Goal: Check status: Check status

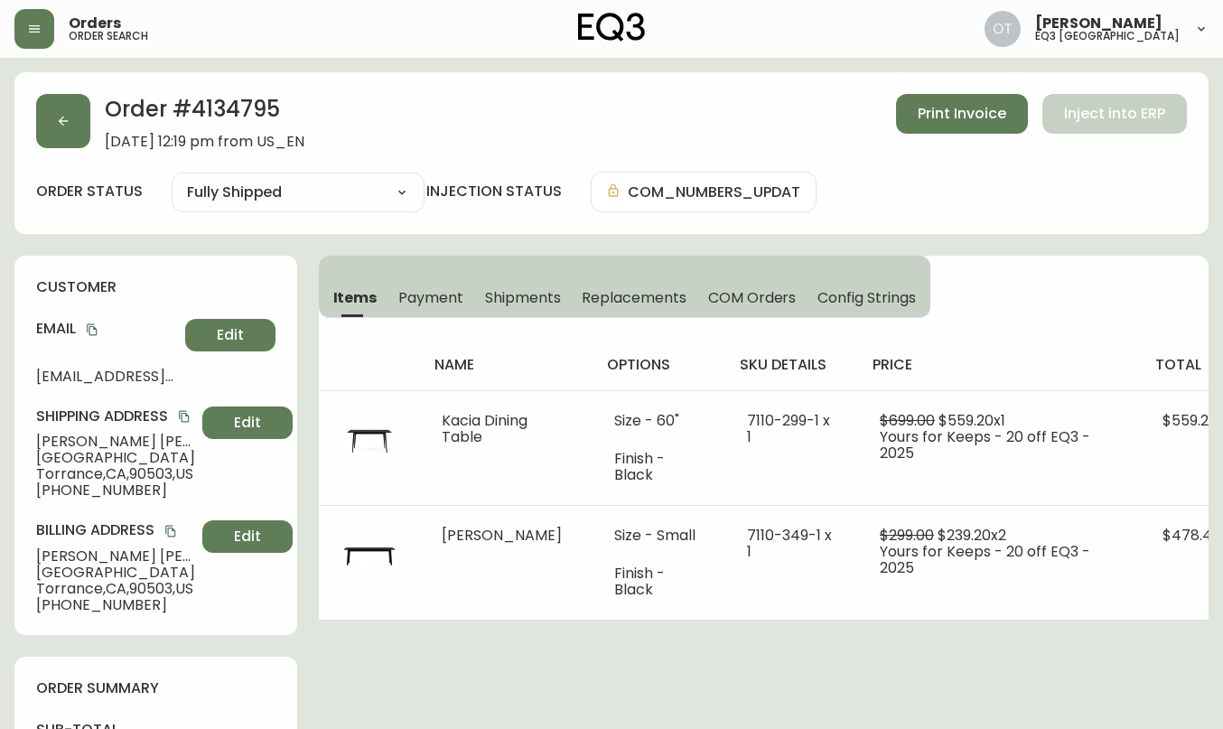
select select "FULLY_SHIPPED"
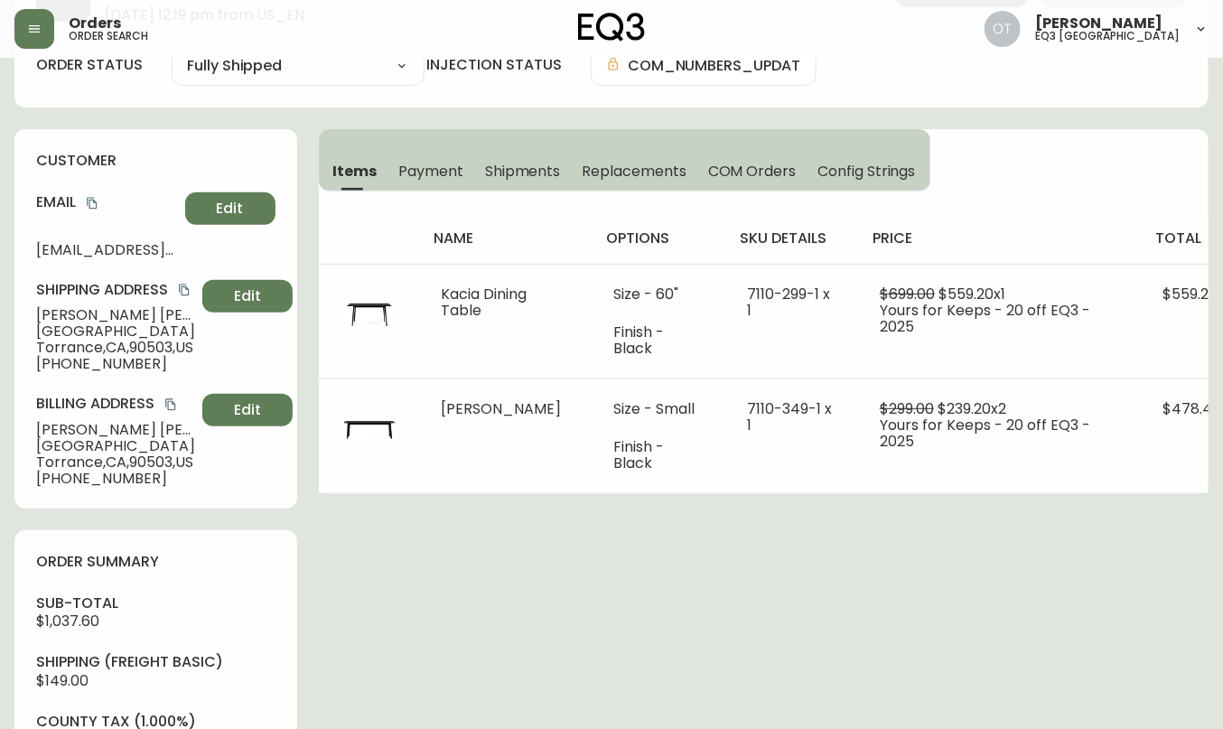
scroll to position [71, 0]
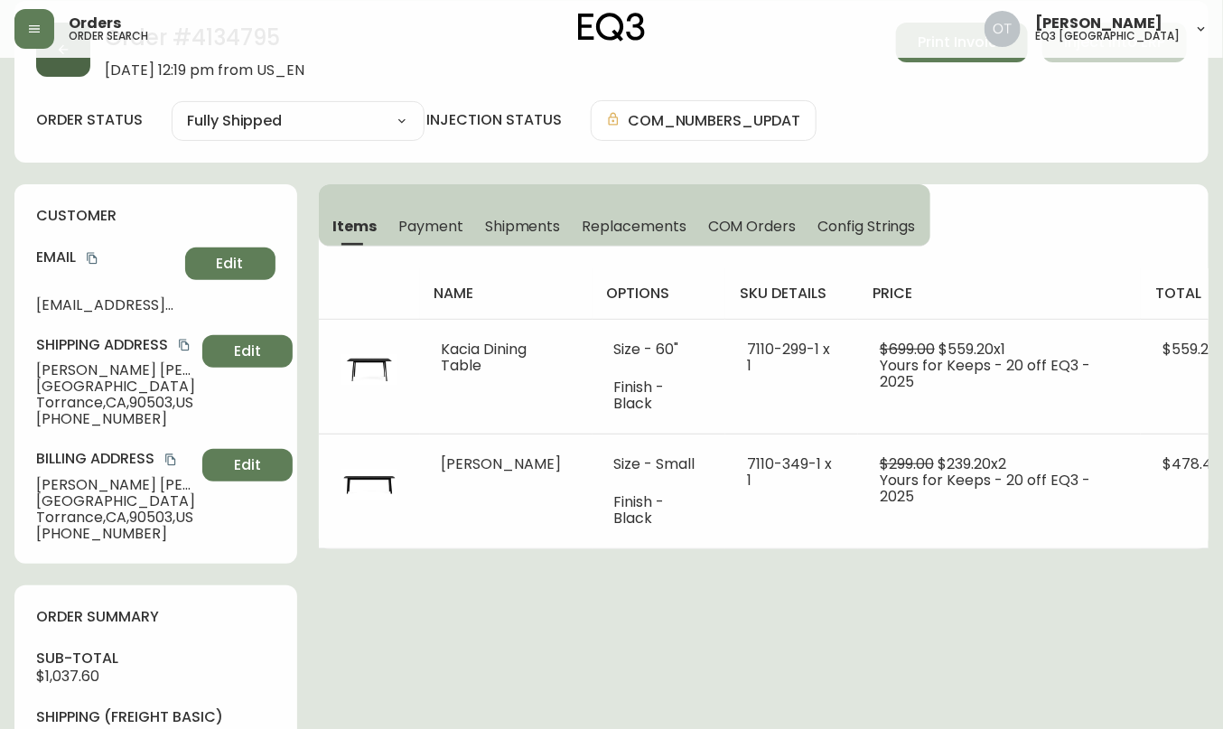
click at [62, 69] on button "button" at bounding box center [63, 50] width 54 height 54
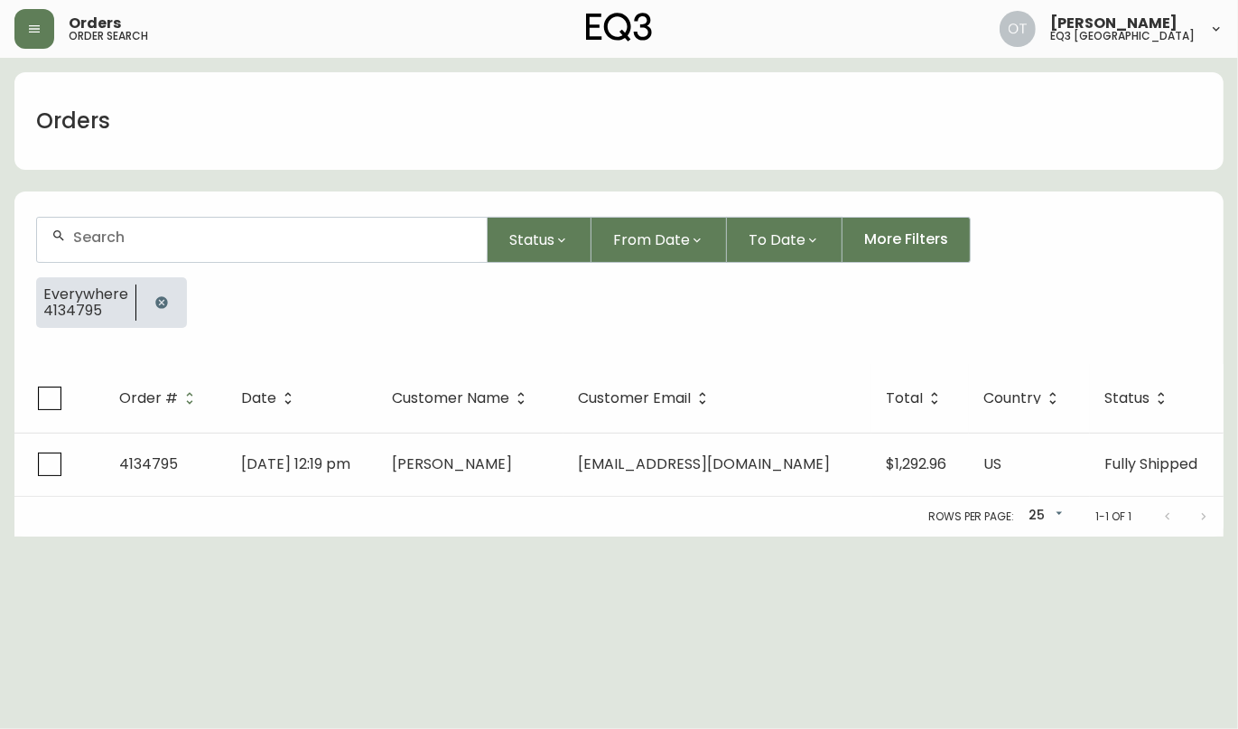
click at [128, 254] on div at bounding box center [262, 240] width 450 height 44
paste input "4135212"
type input "4135212"
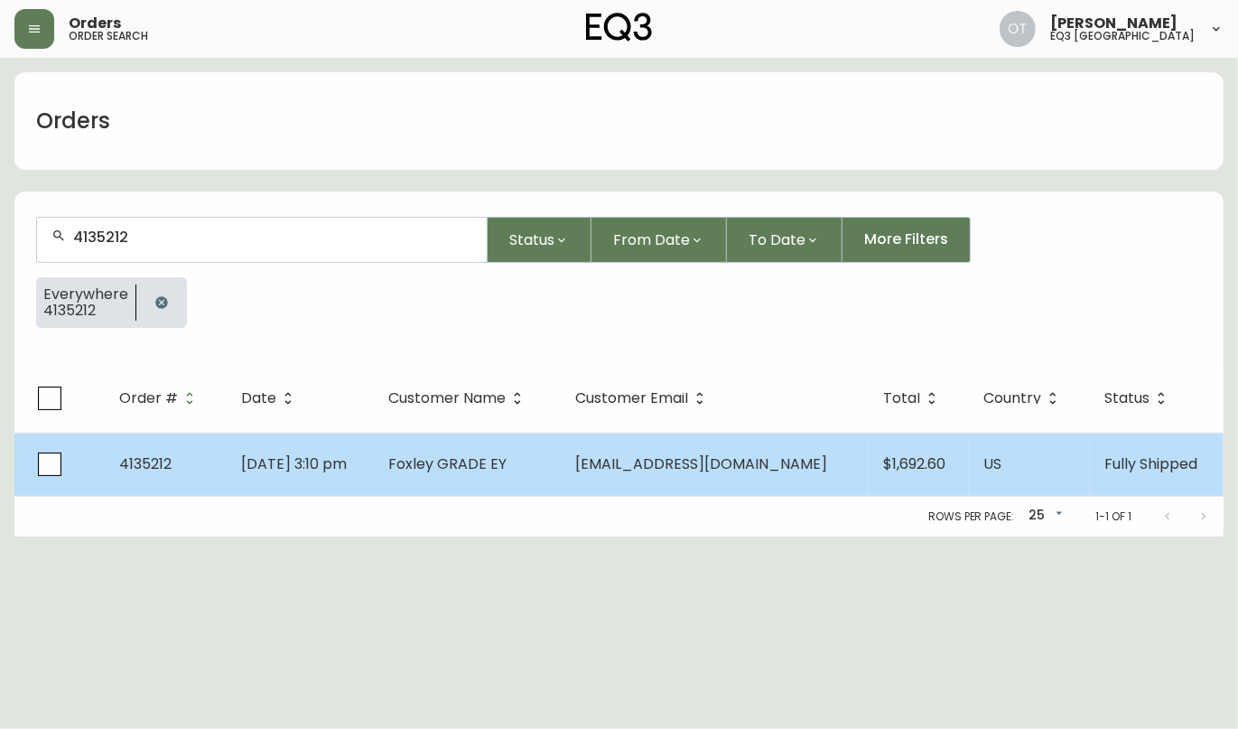
click at [161, 470] on span "4135212" at bounding box center [145, 463] width 52 height 21
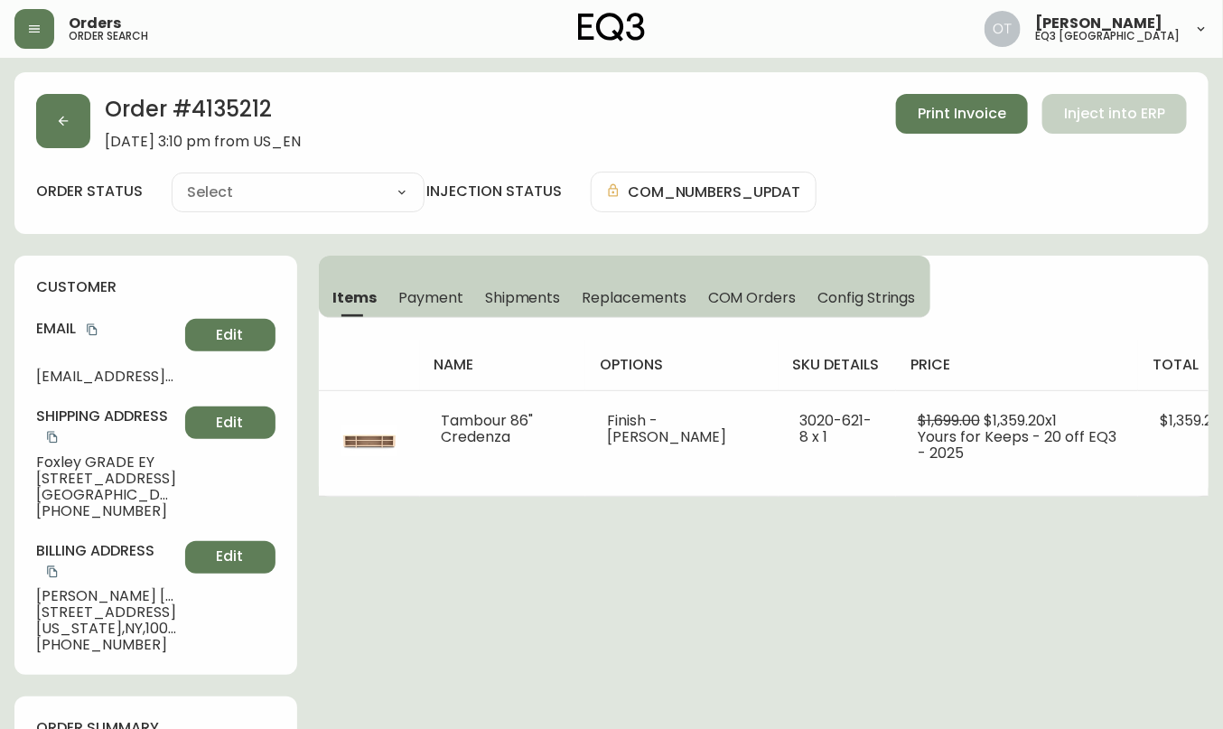
type input "Fully Shipped"
select select "FULLY_SHIPPED"
